Goal: Navigation & Orientation: Find specific page/section

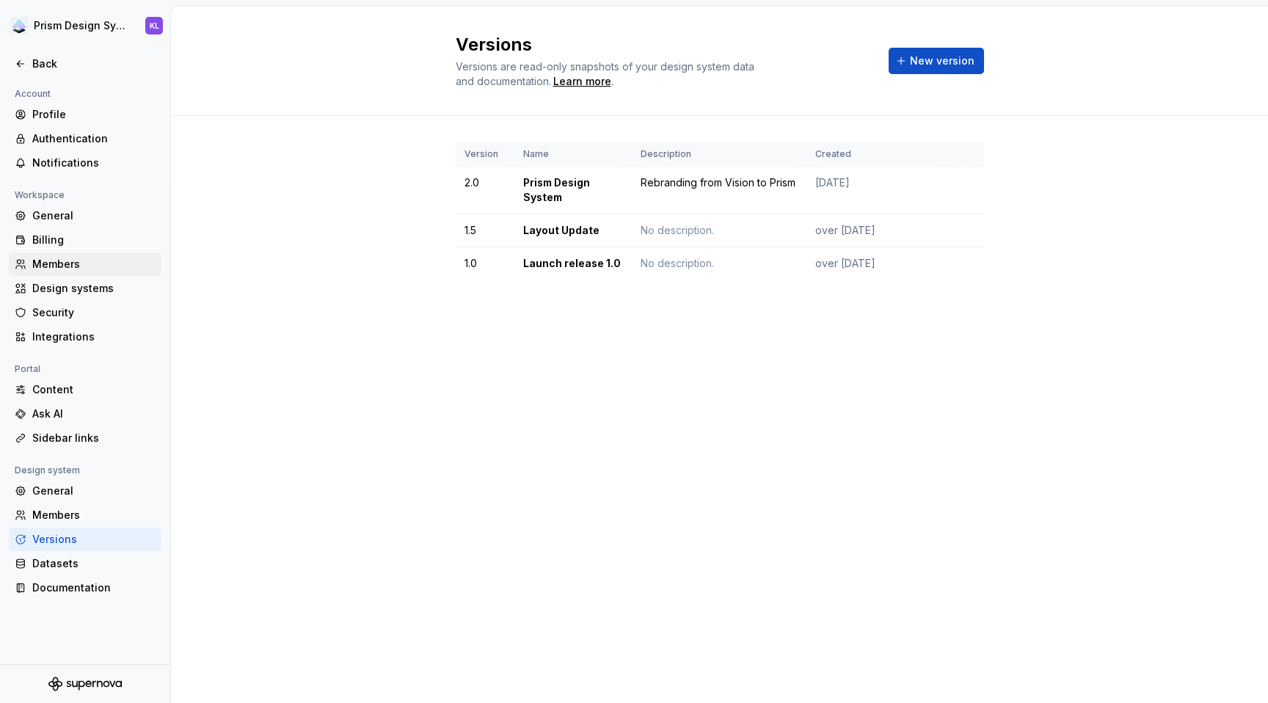
click at [93, 266] on div "Members" at bounding box center [93, 264] width 123 height 15
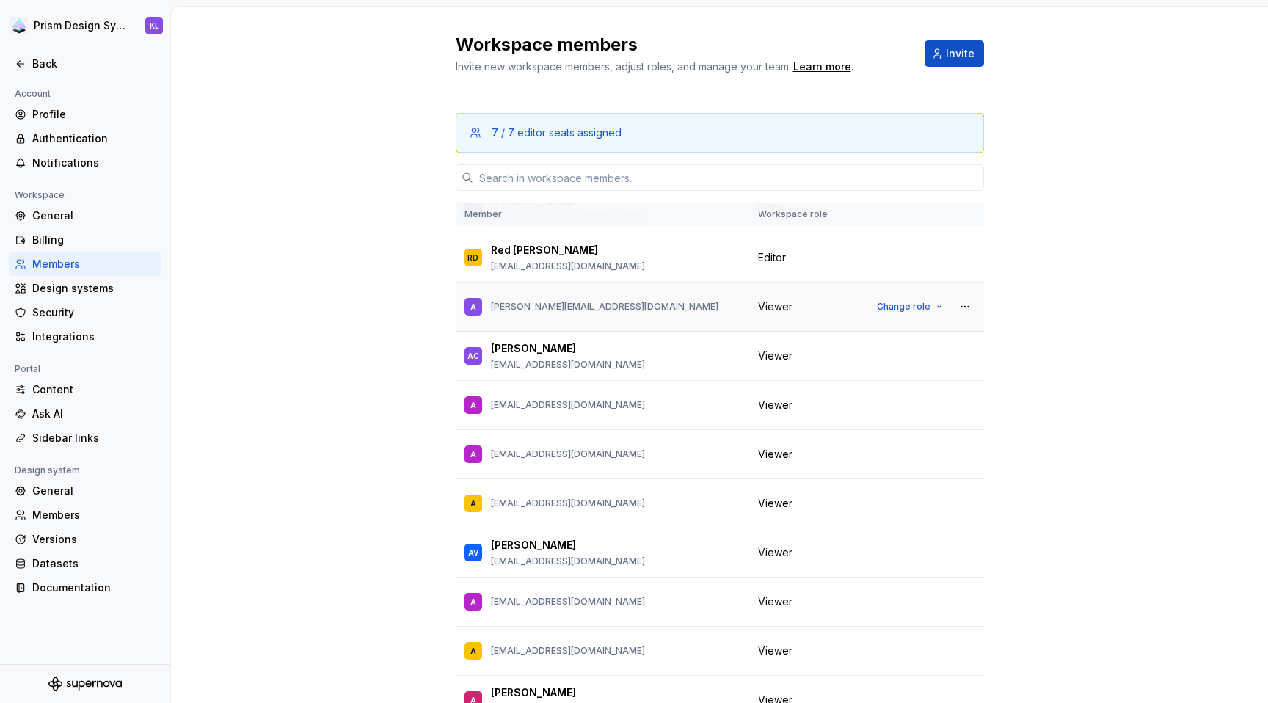
scroll to position [268, 0]
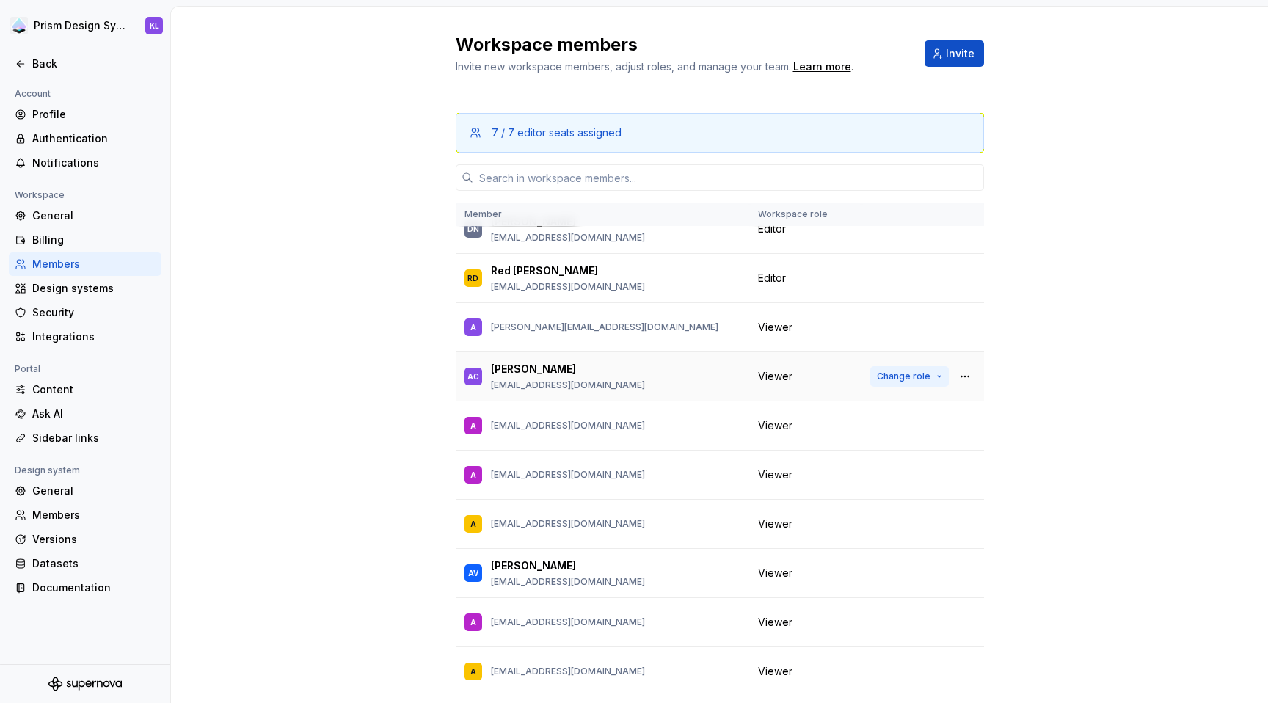
click at [924, 377] on button "Change role" at bounding box center [909, 376] width 78 height 21
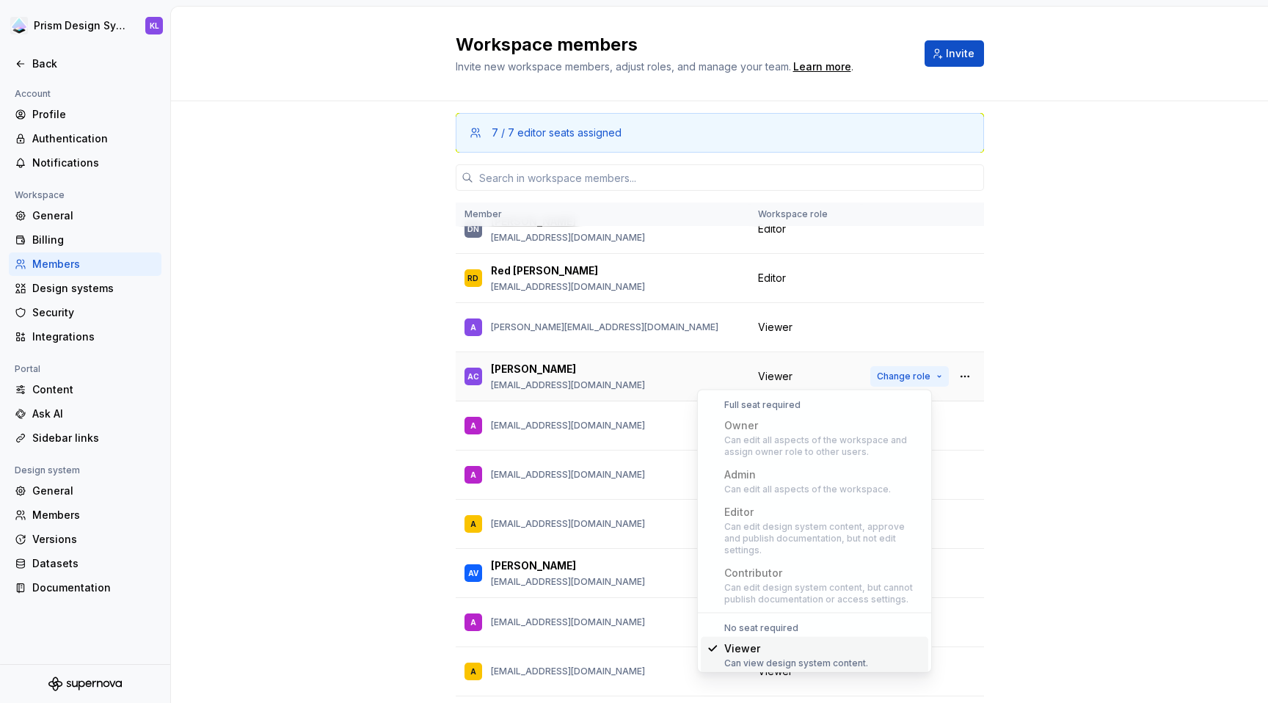
click at [924, 377] on button "Change role" at bounding box center [909, 376] width 78 height 21
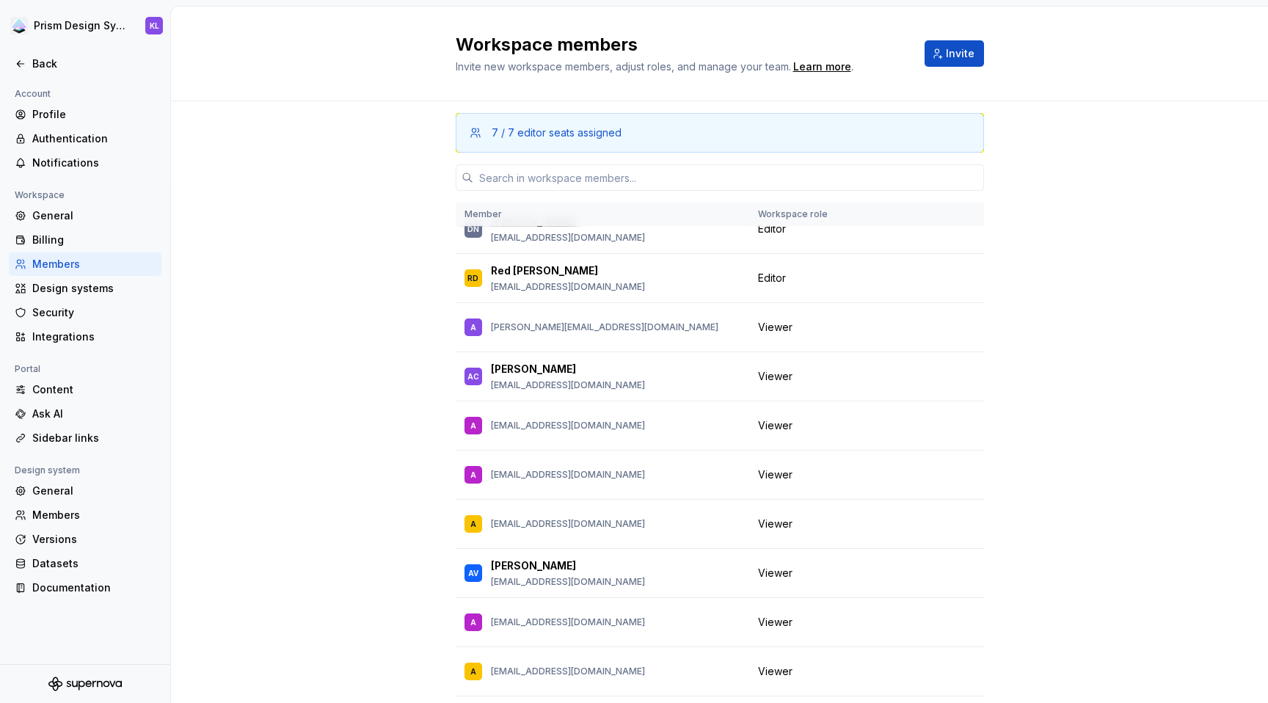
click at [1050, 356] on div "7 / 7 editor seats assigned Member Workspace role [PERSON_NAME] [EMAIL_ADDRESS]…" at bounding box center [719, 449] width 1097 height 696
click at [1108, 376] on div "7 / 7 editor seats assigned Member Workspace role [PERSON_NAME] [EMAIL_ADDRESS]…" at bounding box center [719, 449] width 1097 height 696
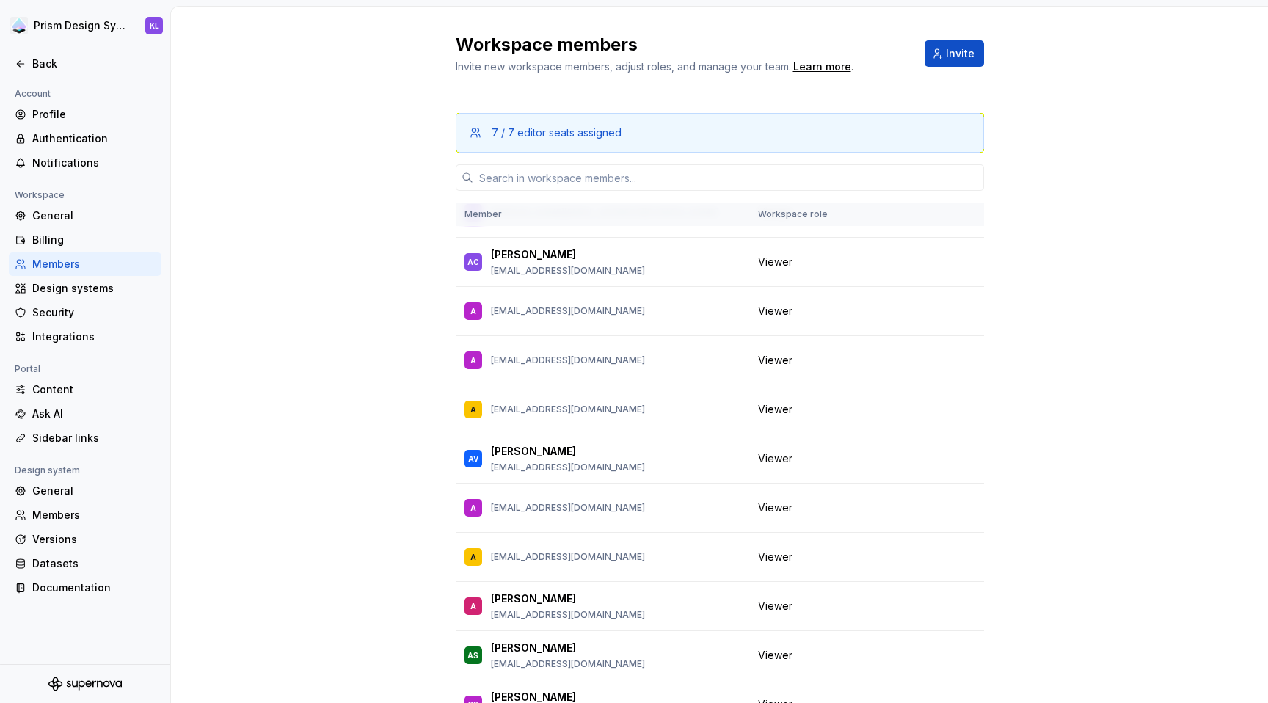
scroll to position [335, 0]
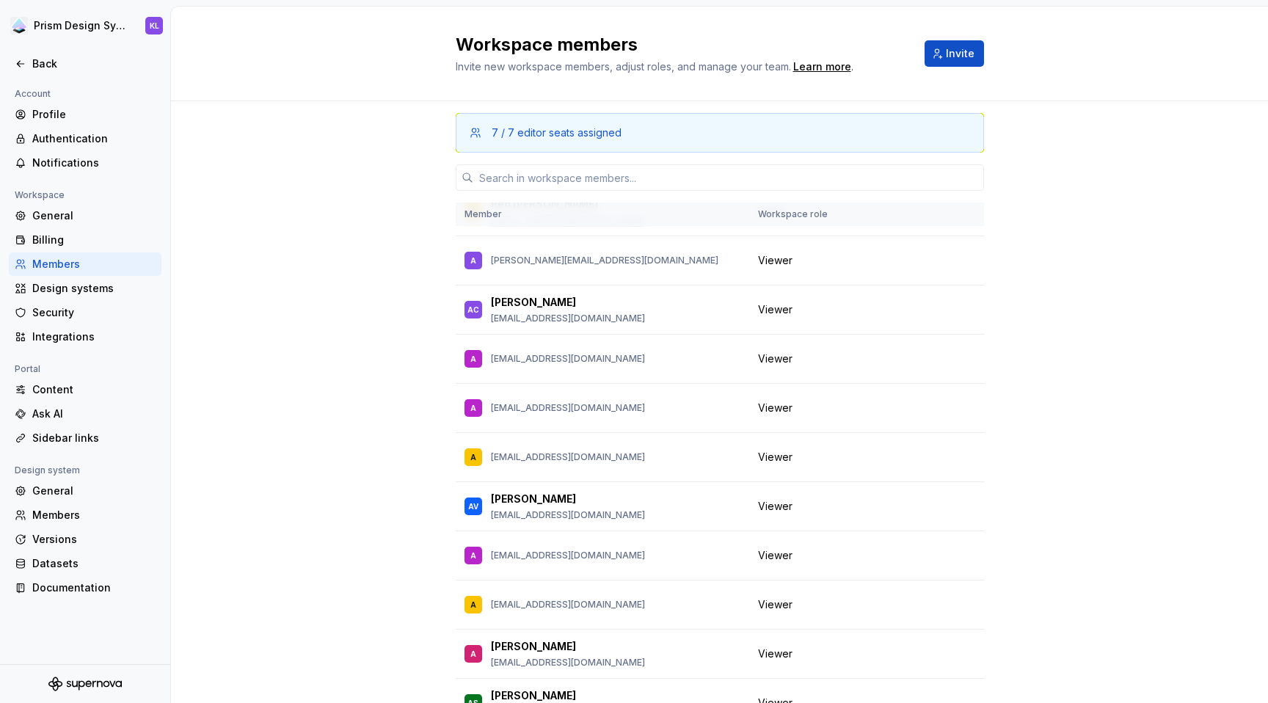
click at [1076, 292] on div "7 / 7 editor seats assigned Member Workspace role [PERSON_NAME] [EMAIL_ADDRESS]…" at bounding box center [719, 449] width 1097 height 696
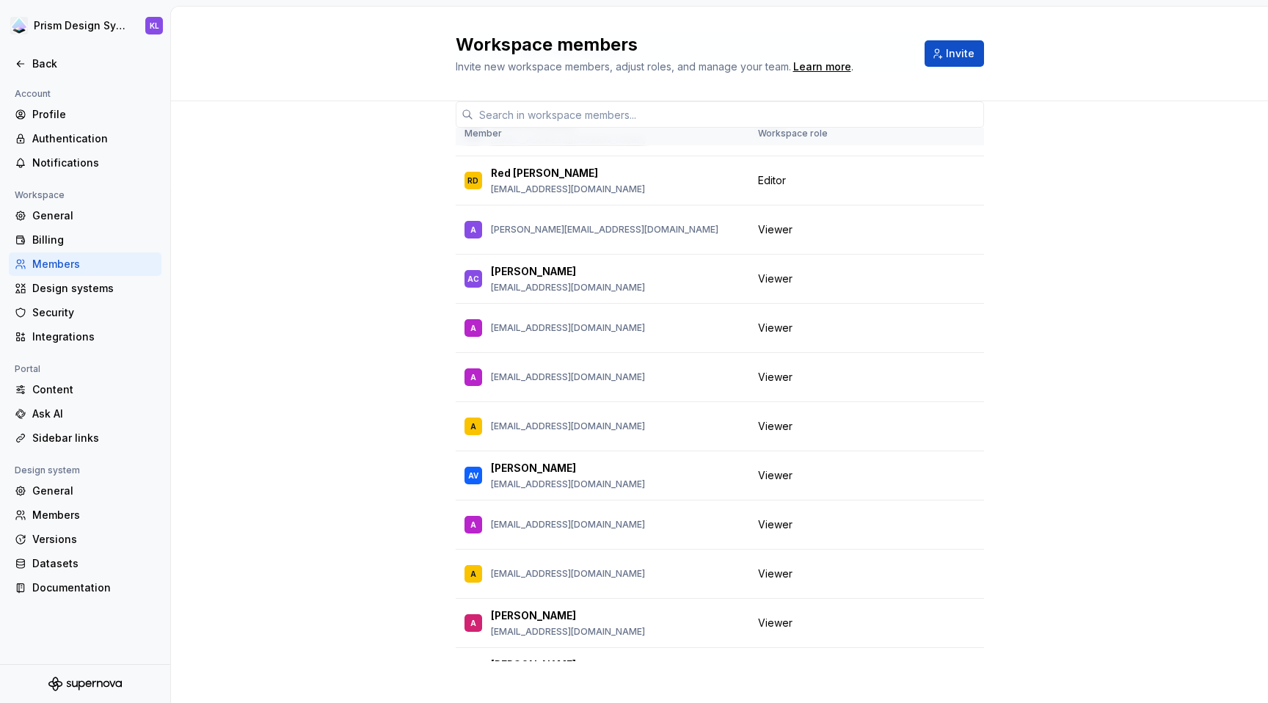
scroll to position [95, 0]
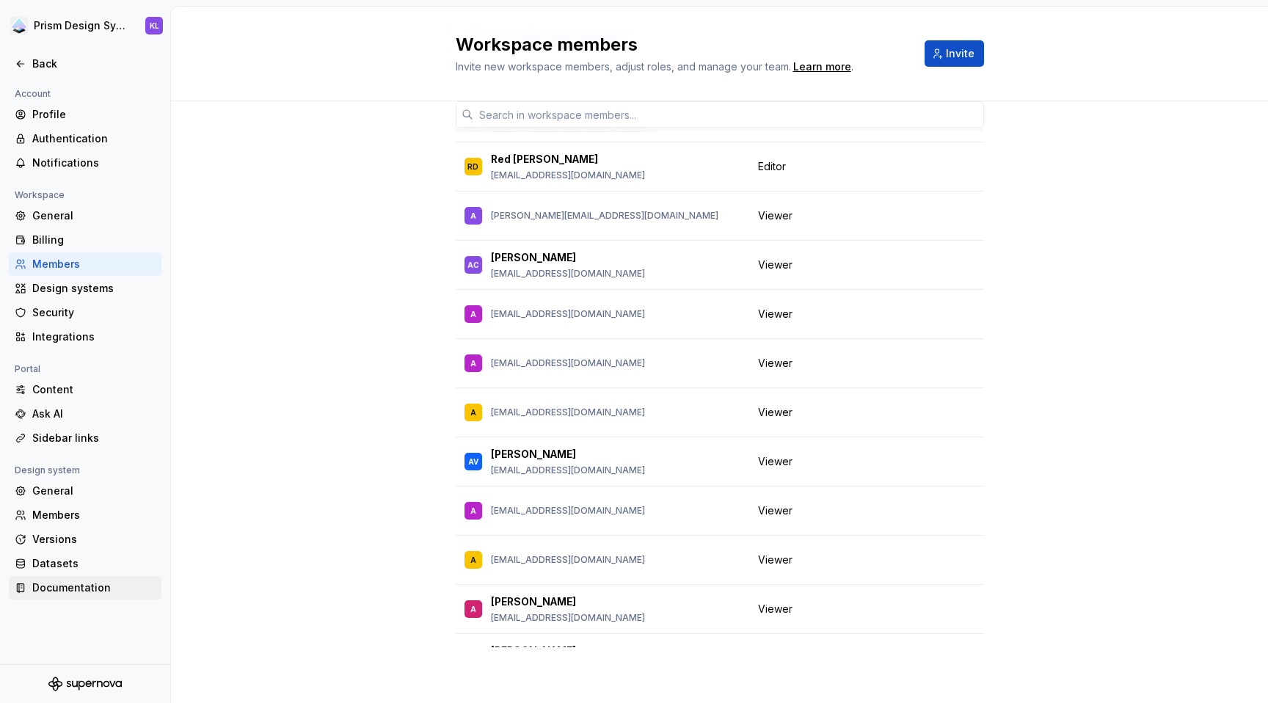
click at [109, 585] on div "Documentation" at bounding box center [93, 587] width 123 height 15
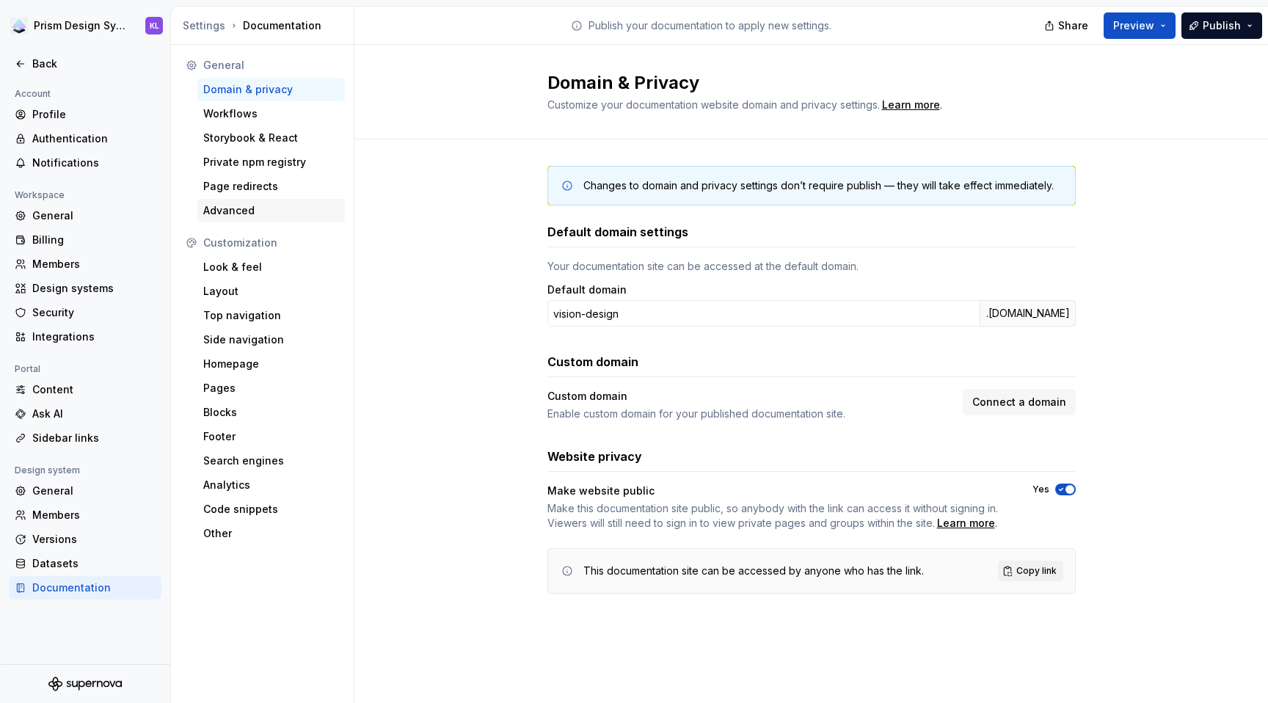
click at [291, 214] on div "Advanced" at bounding box center [271, 210] width 136 height 15
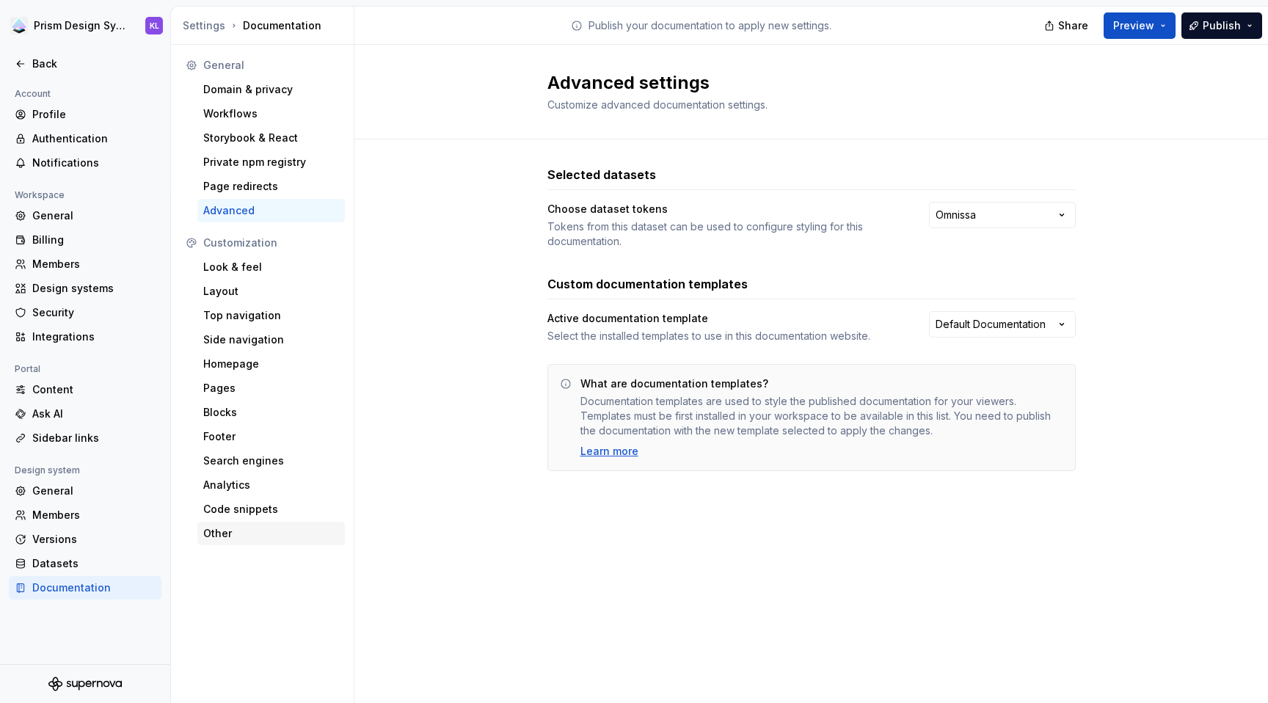
click at [276, 529] on div "Other" at bounding box center [271, 533] width 136 height 15
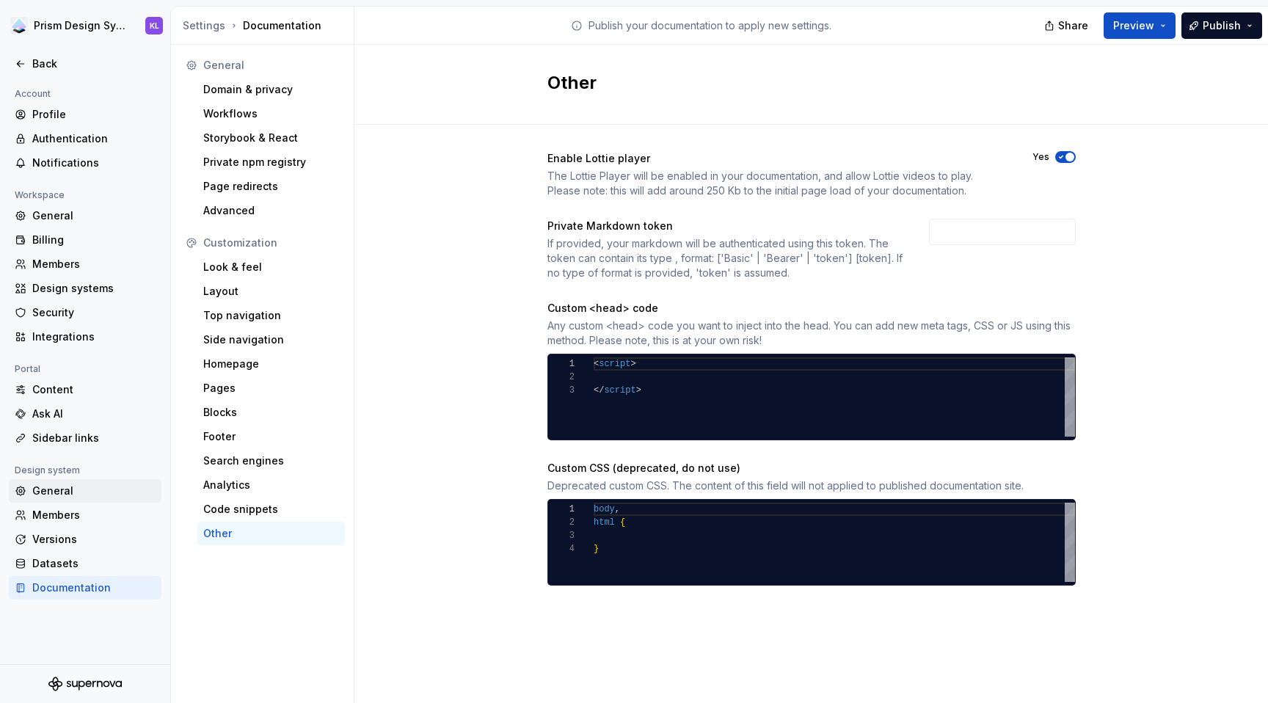
click at [93, 498] on div "General" at bounding box center [93, 490] width 123 height 15
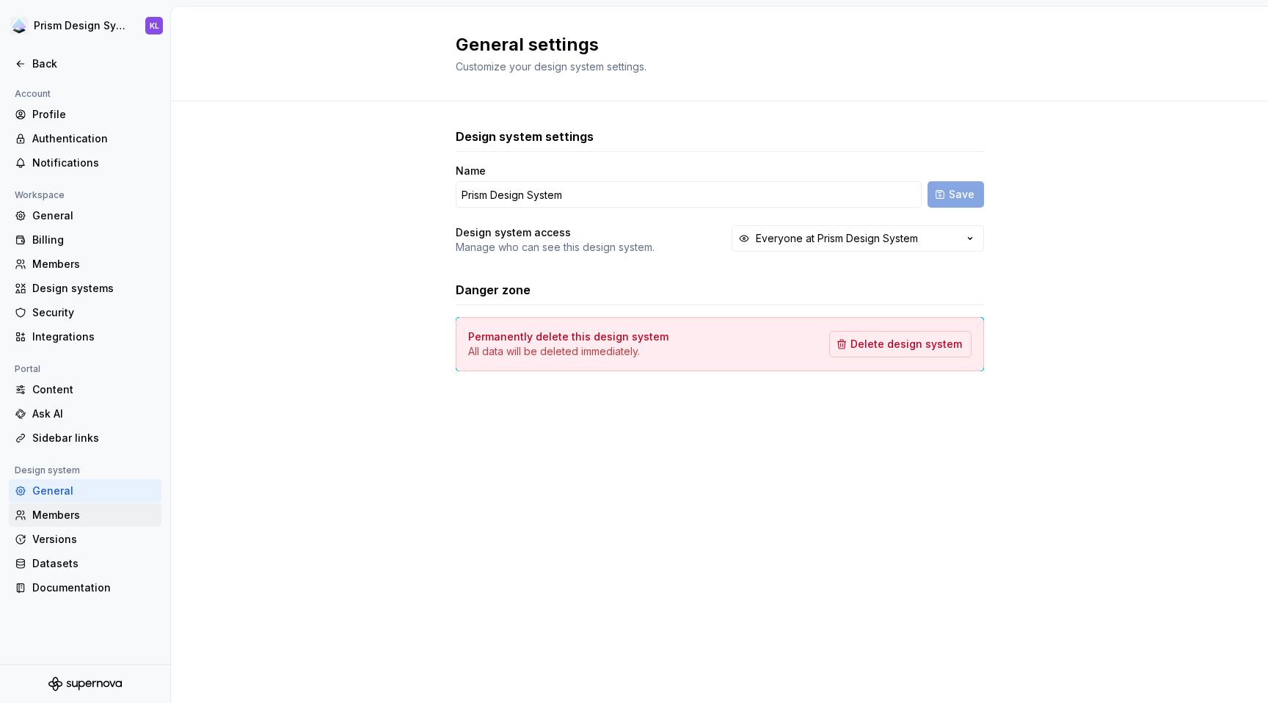
click at [73, 508] on div "Members" at bounding box center [93, 515] width 123 height 15
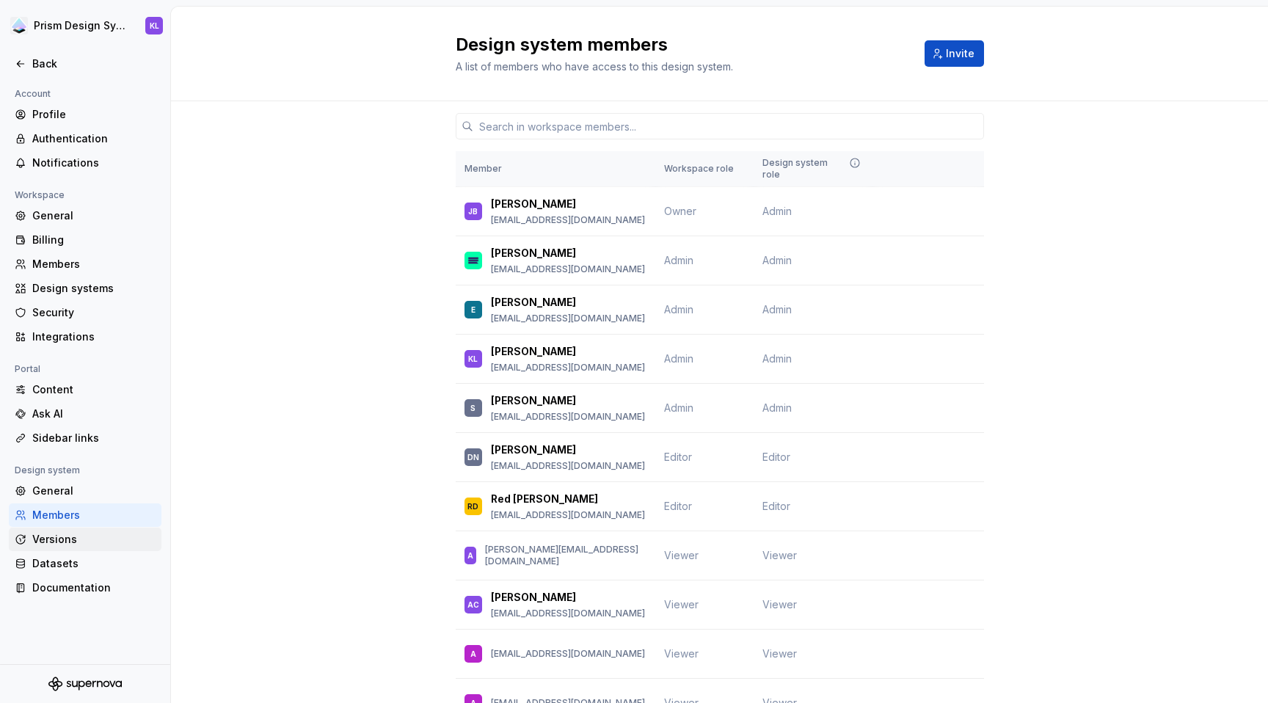
click at [79, 547] on div "Versions" at bounding box center [85, 538] width 153 height 23
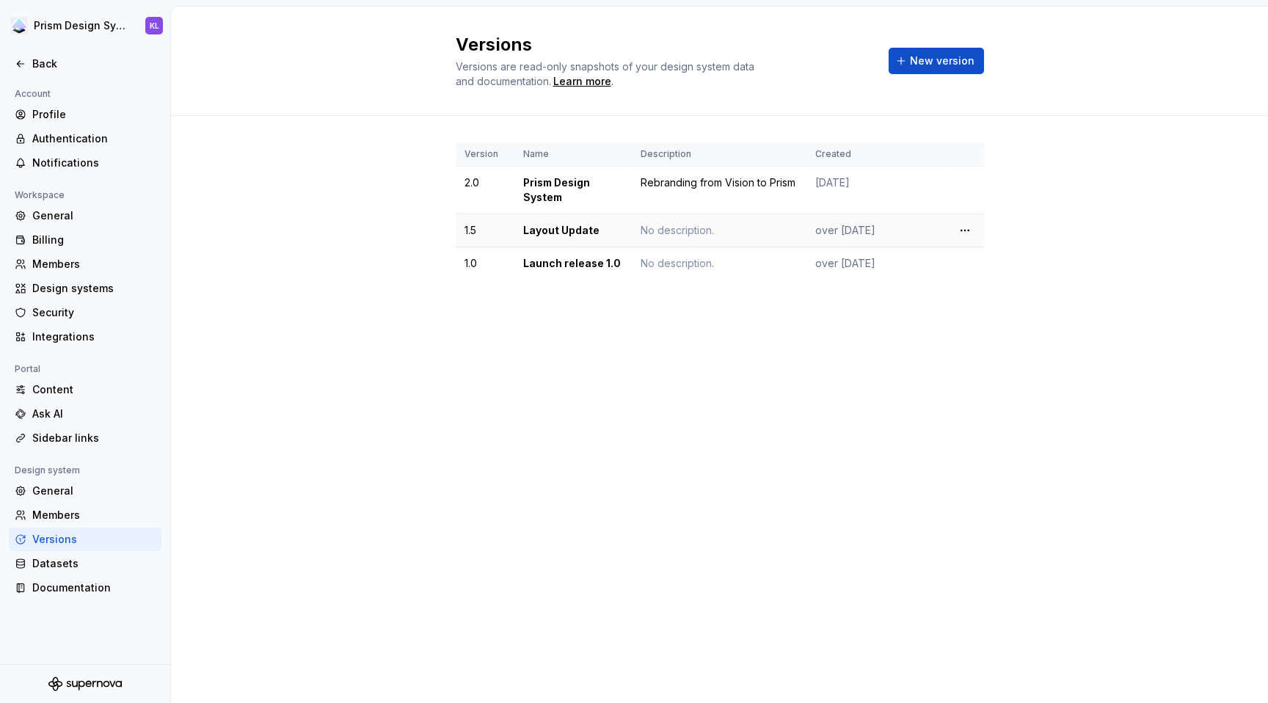
click at [555, 230] on td "Layout Update" at bounding box center [572, 230] width 117 height 33
click at [63, 563] on div "Datasets" at bounding box center [93, 563] width 123 height 15
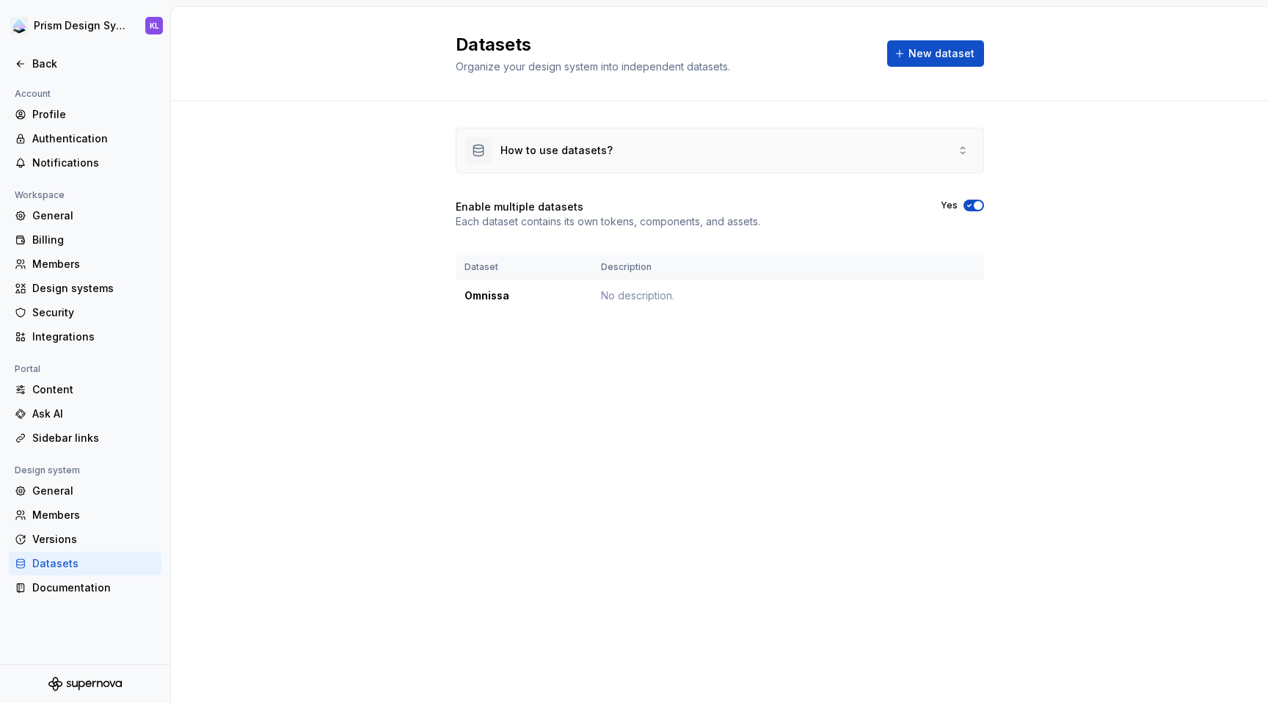
click at [783, 151] on div "How to use datasets?" at bounding box center [719, 150] width 527 height 44
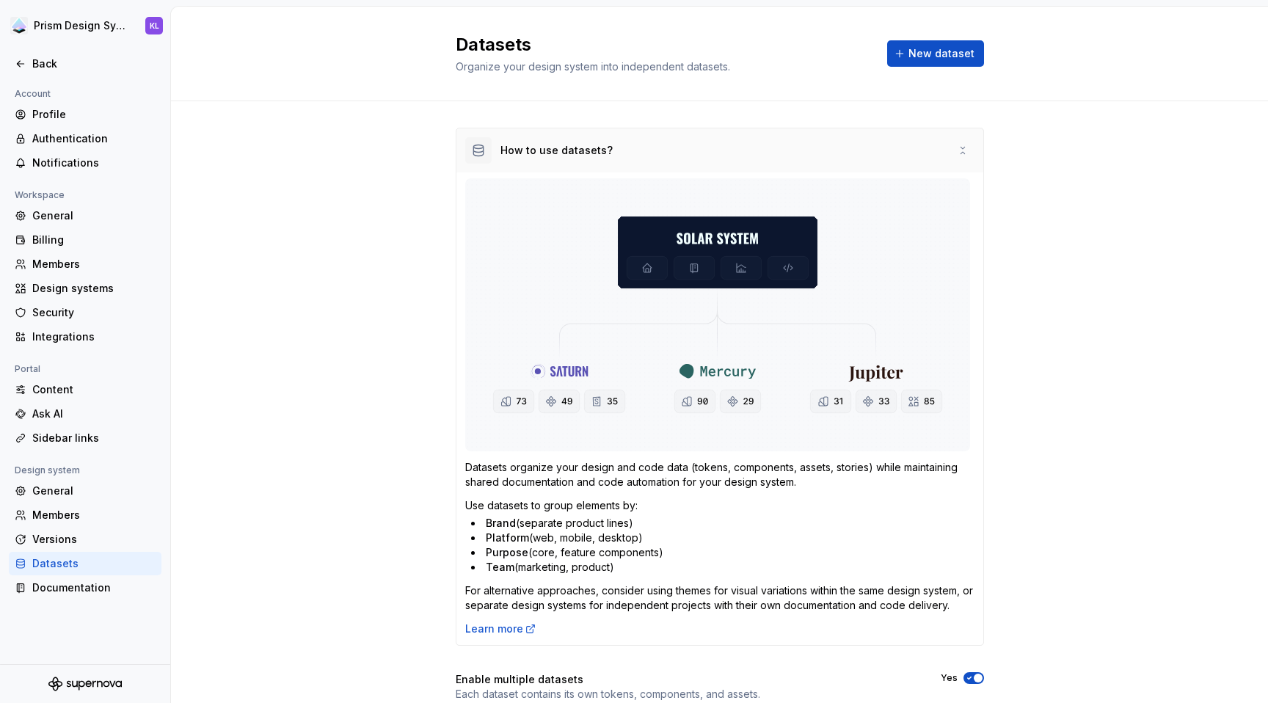
click at [869, 158] on div "How to use datasets?" at bounding box center [719, 150] width 527 height 44
